Goal: Task Accomplishment & Management: Use online tool/utility

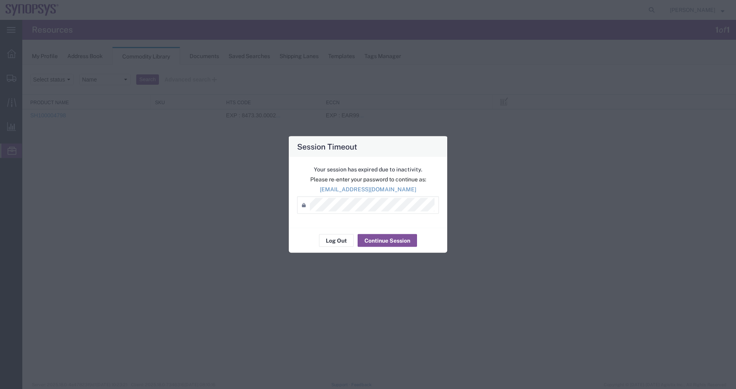
drag, startPoint x: 0, startPoint y: 0, endPoint x: 356, endPoint y: 151, distance: 386.8
click at [356, 151] on h4 "Session Timeout" at bounding box center [327, 147] width 60 height 12
click at [409, 239] on button "Continue Session" at bounding box center [387, 241] width 59 height 13
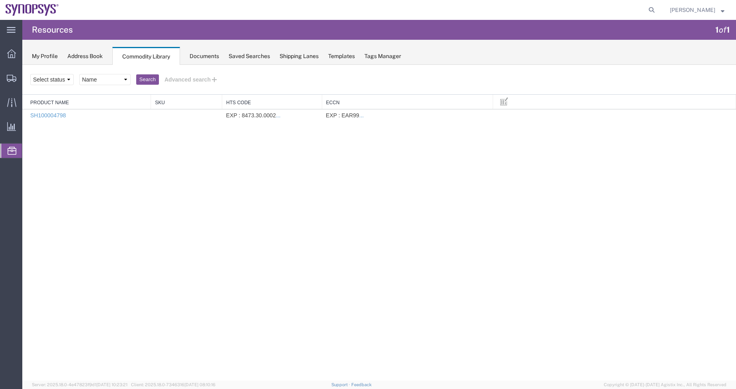
drag, startPoint x: 367, startPoint y: 157, endPoint x: 362, endPoint y: 150, distance: 8.8
click at [368, 157] on div "Search Select status Active All Inactive Saved searches Name Search Advanced se…" at bounding box center [379, 223] width 714 height 316
click at [58, 117] on link "SH100004798" at bounding box center [48, 115] width 36 height 6
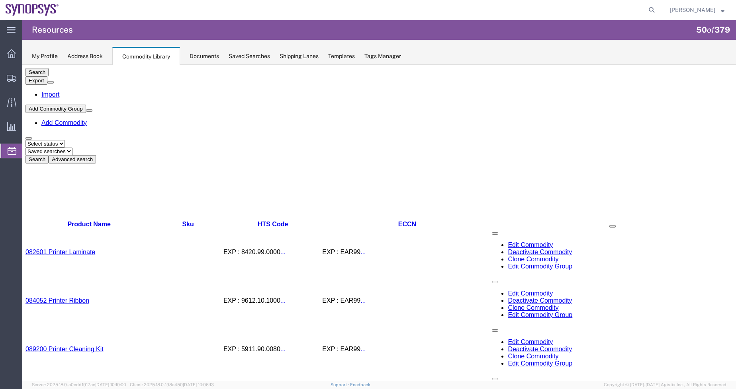
click at [96, 155] on button "Advanced search" at bounding box center [72, 159] width 47 height 8
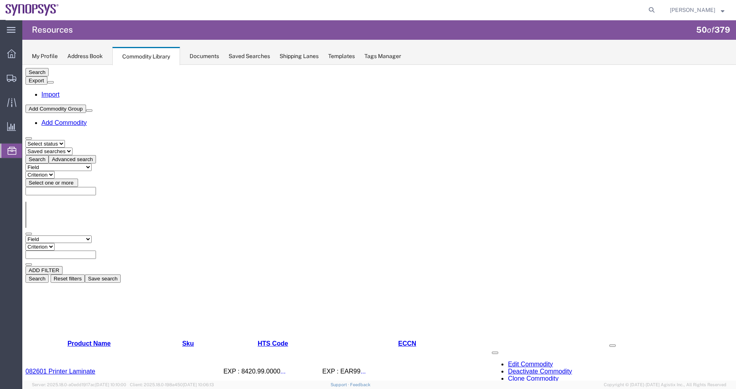
click at [72, 148] on select "Saved searches Name" at bounding box center [48, 152] width 47 height 8
select select "Name"
click at [57, 148] on select "Saved searches Name" at bounding box center [48, 152] width 47 height 8
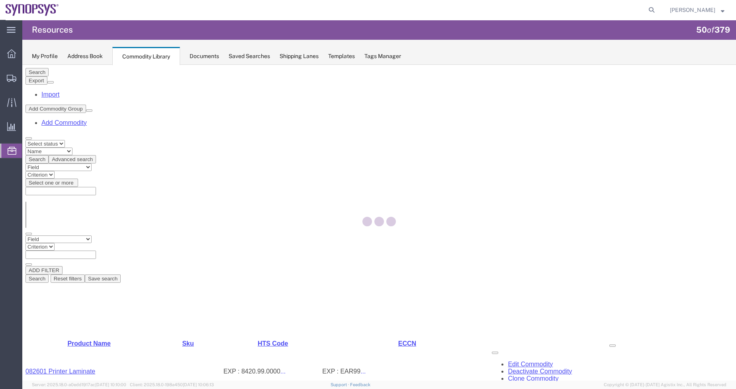
click at [215, 109] on div at bounding box center [379, 223] width 714 height 316
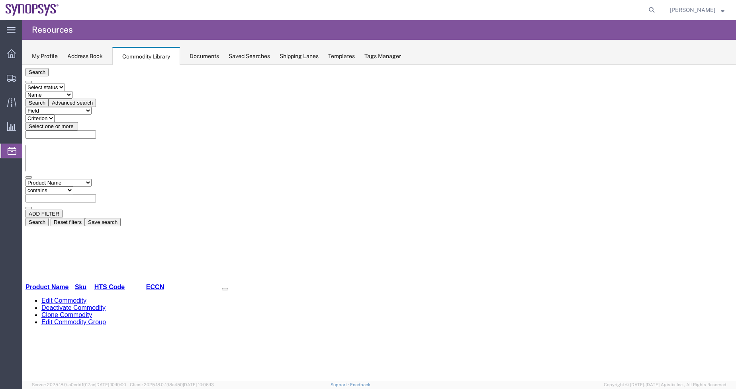
click at [96, 194] on input "text" at bounding box center [60, 198] width 70 height 8
paste input "SH100004798"
type input "SH100004798"
click at [49, 218] on button "Search" at bounding box center [36, 222] width 23 height 8
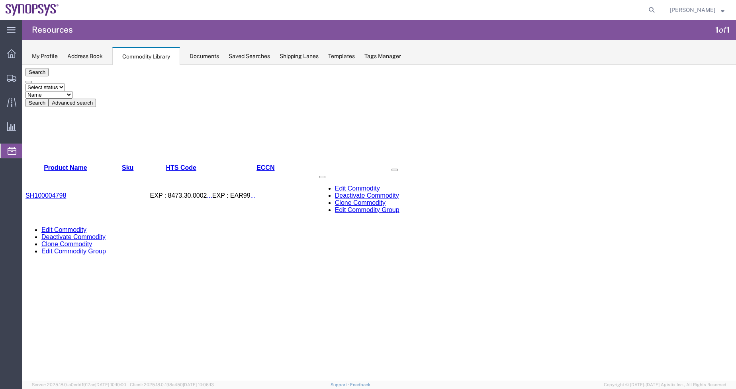
click at [61, 192] on link "SH100004798" at bounding box center [45, 195] width 41 height 7
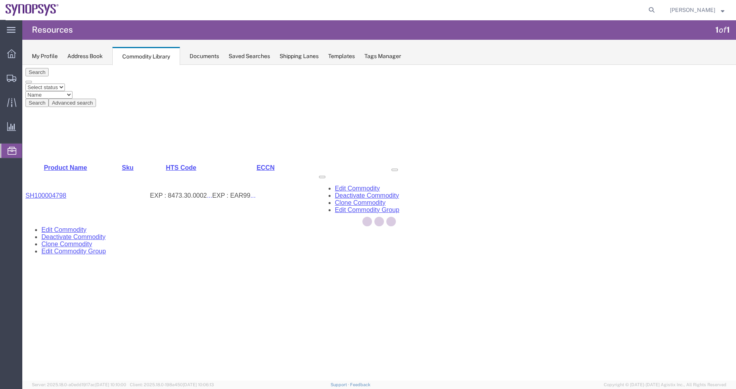
select select
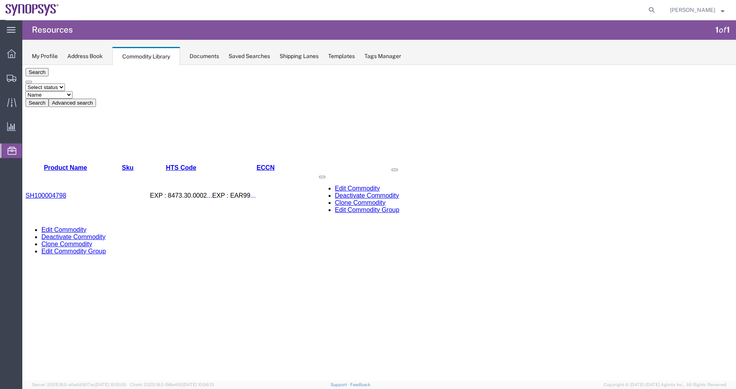
click at [395, 170] on span at bounding box center [395, 170] width 0 height 0
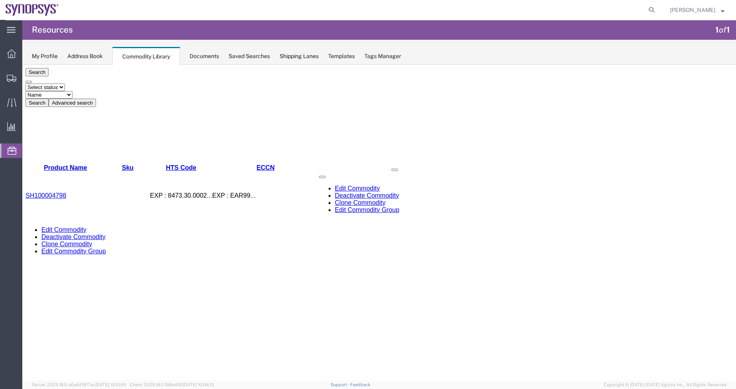
click at [62, 192] on link "SH100004798" at bounding box center [45, 195] width 41 height 7
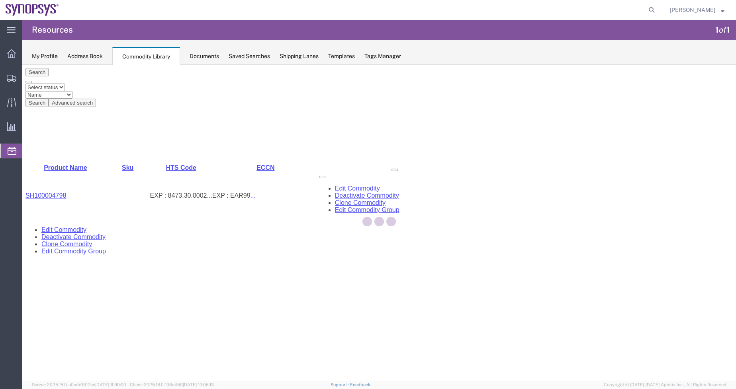
select select
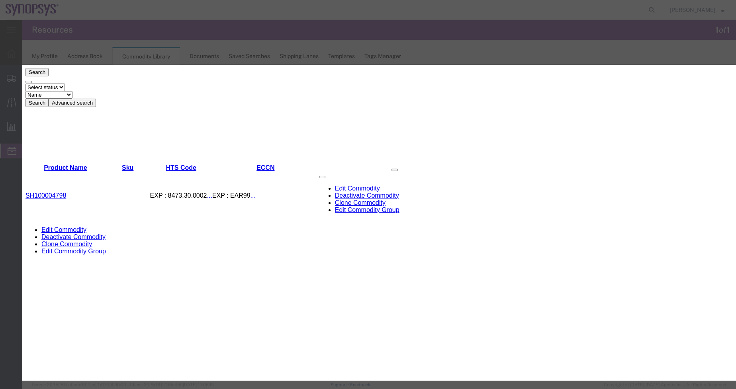
scroll to position [239, 0]
drag, startPoint x: 502, startPoint y: 176, endPoint x: 363, endPoint y: 175, distance: 138.6
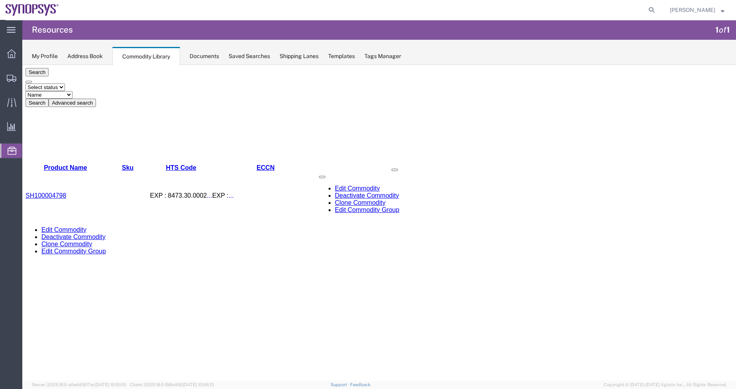
click at [96, 99] on button "Advanced search" at bounding box center [72, 103] width 47 height 8
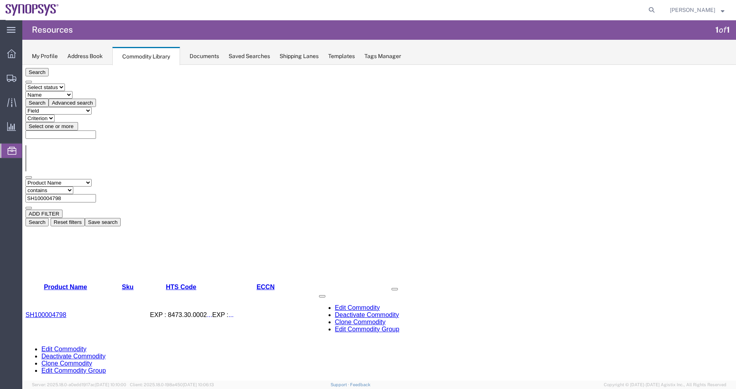
drag, startPoint x: 211, startPoint y: 112, endPoint x: 148, endPoint y: 107, distance: 63.1
click at [148, 179] on div "Field Class Commodity Category Commodity Group Commodity Quantity Commodity Val…" at bounding box center [378, 194] width 707 height 31
paste input "801"
type input "SH100004801"
click at [49, 218] on button "Search" at bounding box center [36, 222] width 23 height 8
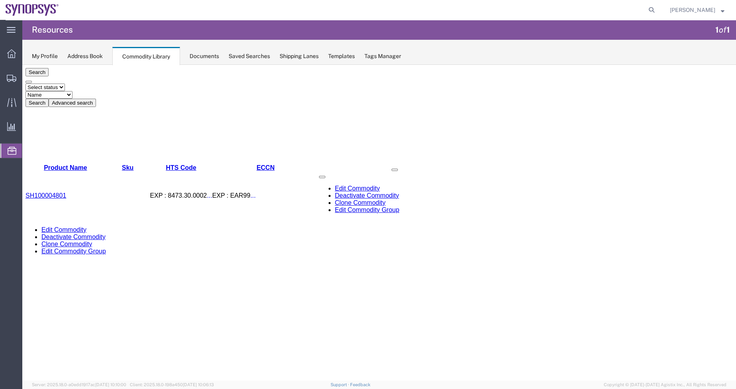
click at [55, 192] on link "SH100004801" at bounding box center [45, 195] width 41 height 7
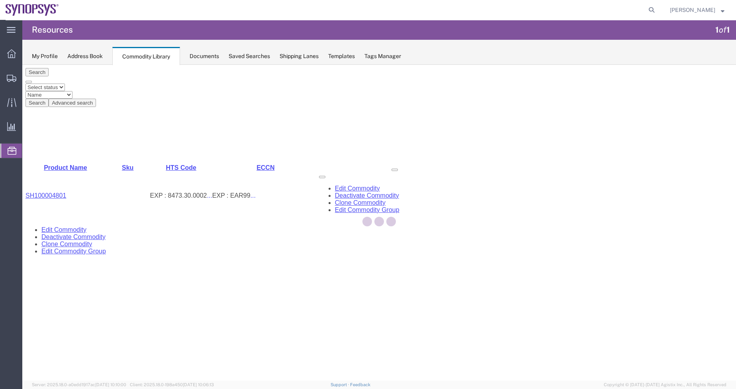
select select
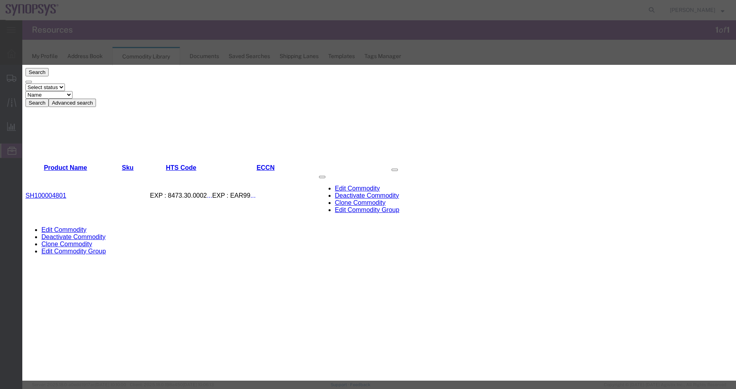
scroll to position [272, 0]
drag, startPoint x: 522, startPoint y: 144, endPoint x: 315, endPoint y: 133, distance: 206.9
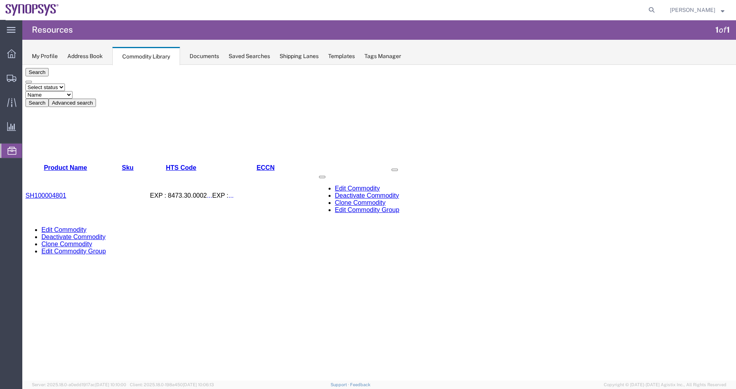
click at [172, 191] on div "Search Select status Active All Inactive Saved searches Name Search Advanced se…" at bounding box center [378, 226] width 707 height 316
click at [346, 182] on div "Search Select status Active All Inactive Saved searches Name Search Advanced se…" at bounding box center [378, 226] width 707 height 316
click at [96, 99] on button "Advanced search" at bounding box center [72, 103] width 47 height 8
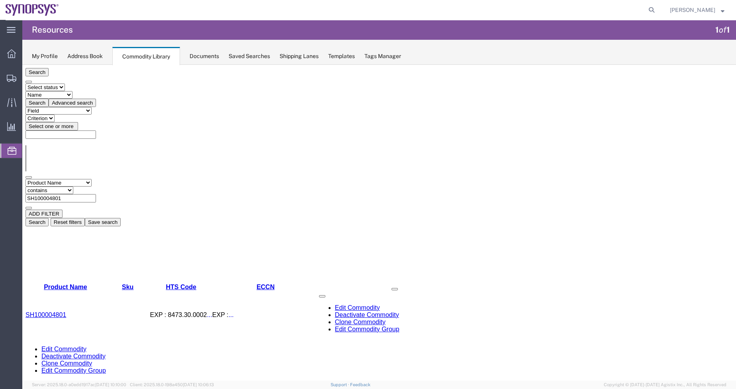
drag, startPoint x: 222, startPoint y: 111, endPoint x: -76, endPoint y: 110, distance: 298.2
click at [22, 110] on html "Search Select status Active All Inactive Saved searches Name Search Advanced se…" at bounding box center [379, 323] width 714 height 516
paste input "7728"
click at [49, 218] on button "Search" at bounding box center [36, 222] width 23 height 8
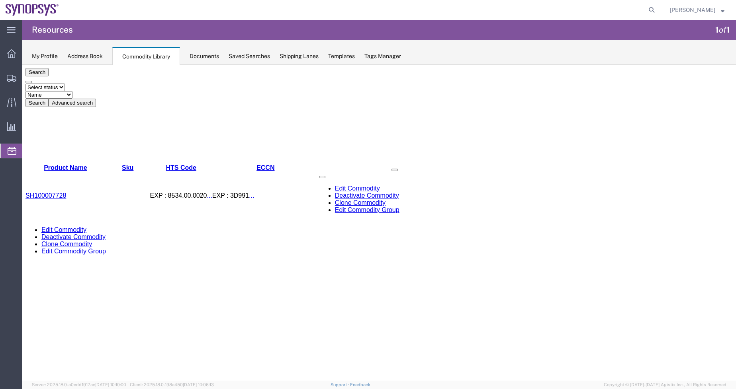
click at [115, 216] on div "Search Select status Active All Inactive Saved searches Name Search Advanced se…" at bounding box center [378, 226] width 707 height 316
click at [150, 164] on th "Sku" at bounding box center [128, 167] width 45 height 7
click at [96, 99] on button "Advanced search" at bounding box center [72, 103] width 47 height 8
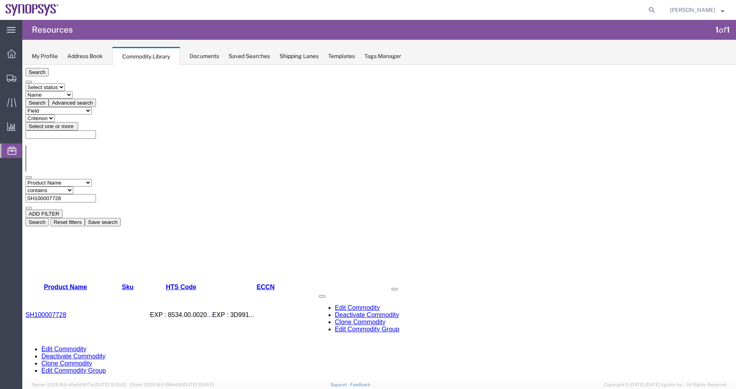
drag, startPoint x: 232, startPoint y: 109, endPoint x: 154, endPoint y: 105, distance: 77.8
click at [154, 179] on div "Field Class Commodity Category Commodity Group Commodity Quantity Commodity Val…" at bounding box center [378, 194] width 707 height 31
paste input "6175"
type input "SH100006175"
click at [49, 218] on button "Search" at bounding box center [36, 222] width 23 height 8
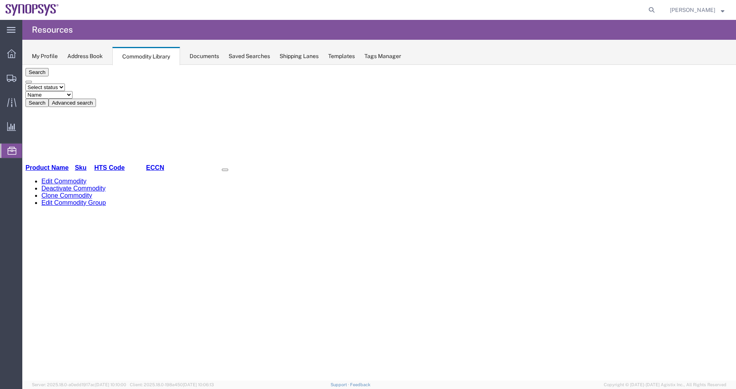
drag, startPoint x: 220, startPoint y: 160, endPoint x: 33, endPoint y: 156, distance: 186.4
click at [219, 160] on div "Search Select status Active All Inactive Saved searches Name Search Advanced se…" at bounding box center [378, 226] width 707 height 316
click at [423, 187] on div "Search Select status Active All Inactive Saved searches Name Search Advanced se…" at bounding box center [378, 226] width 707 height 316
click at [0, 0] on span "Shipment Manager" at bounding box center [0, 0] width 0 height 0
